Goal: Communication & Community: Answer question/provide support

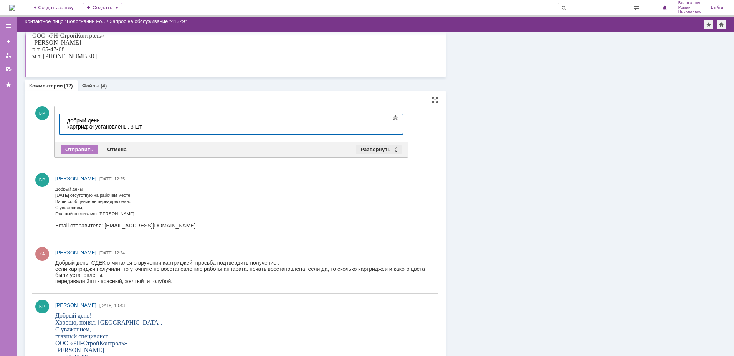
click at [394, 150] on div "Развернуть" at bounding box center [379, 149] width 46 height 9
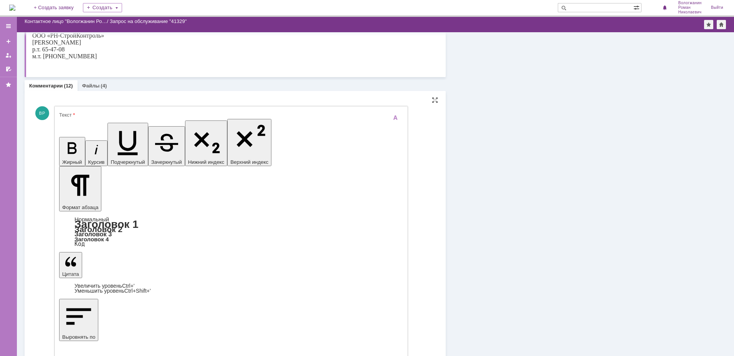
drag, startPoint x: 95, startPoint y: 2204, endPoint x: 126, endPoint y: 2205, distance: 31.5
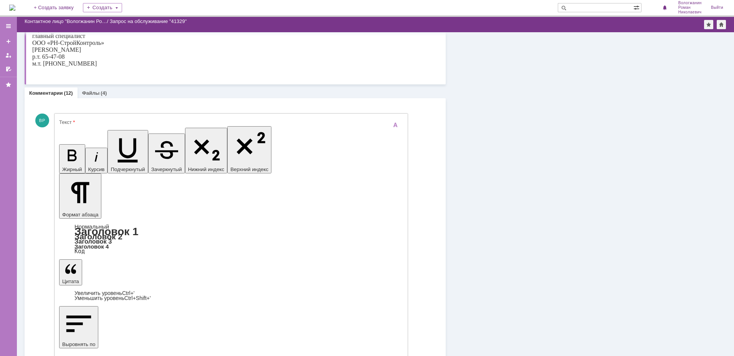
scroll to position [192, 0]
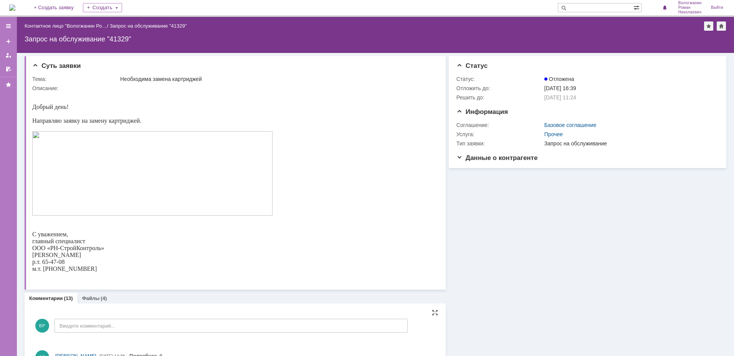
scroll to position [0, 0]
